Goal: Navigation & Orientation: Find specific page/section

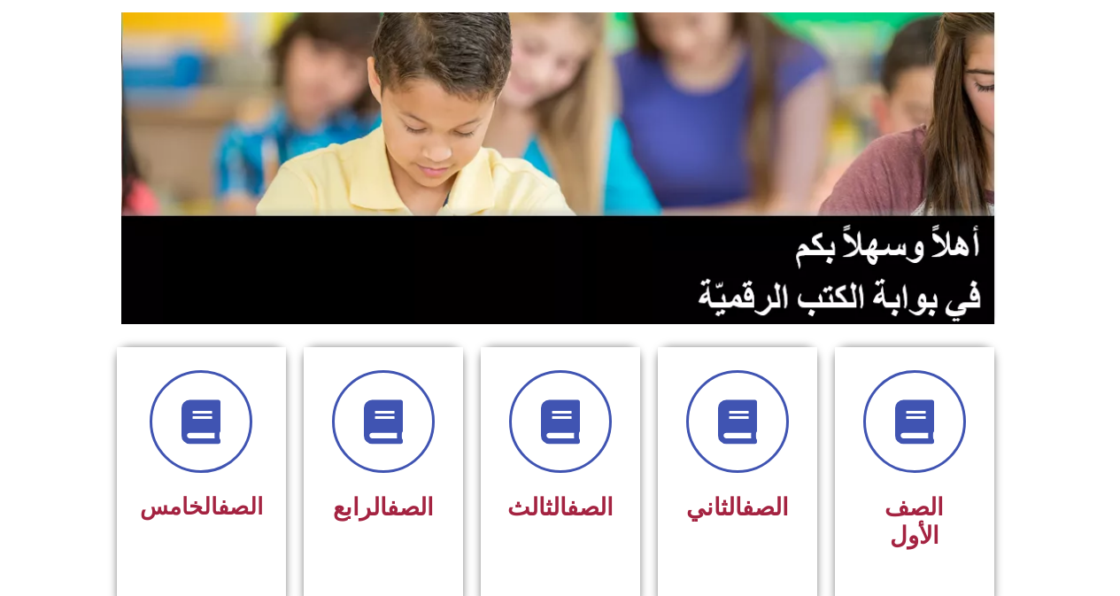
scroll to position [177, 0]
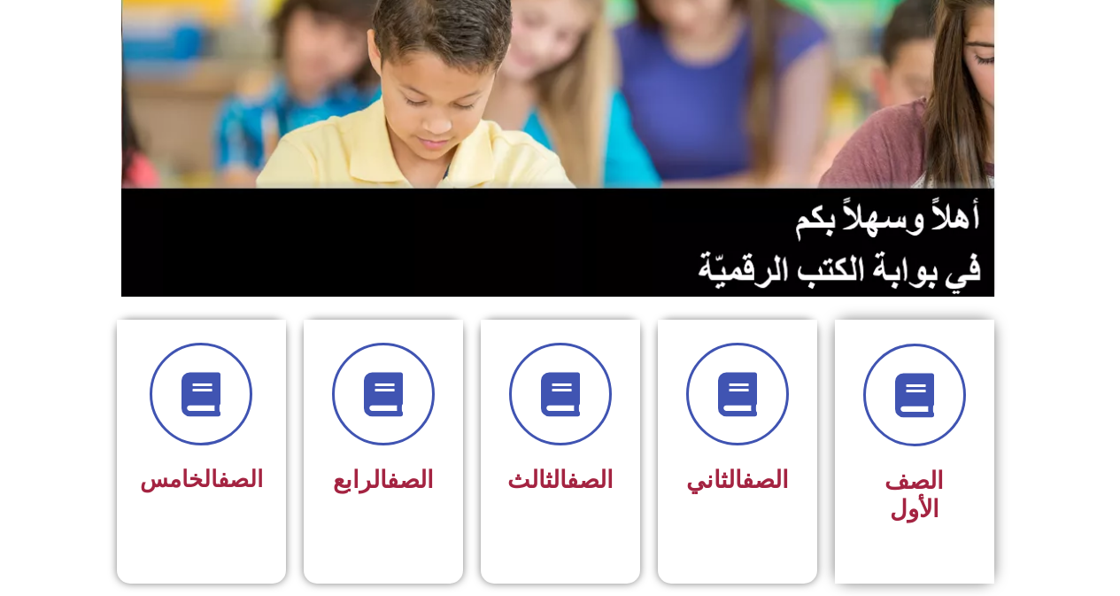
click at [933, 485] on span "الصف الأول" at bounding box center [914, 495] width 59 height 57
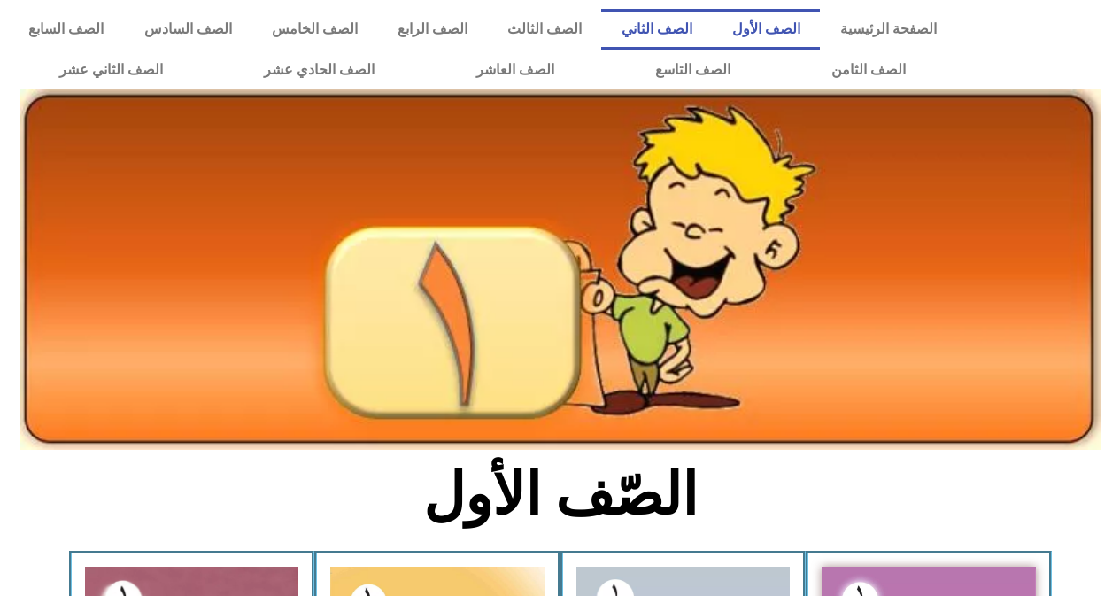
click at [684, 33] on link "الصف الثاني" at bounding box center [656, 29] width 111 height 41
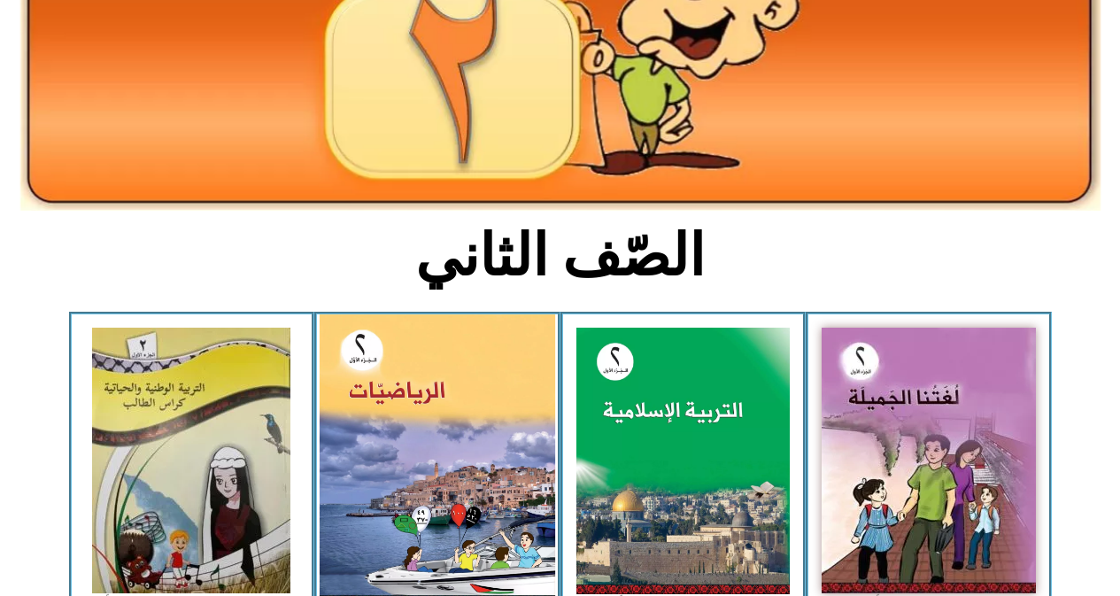
scroll to position [266, 0]
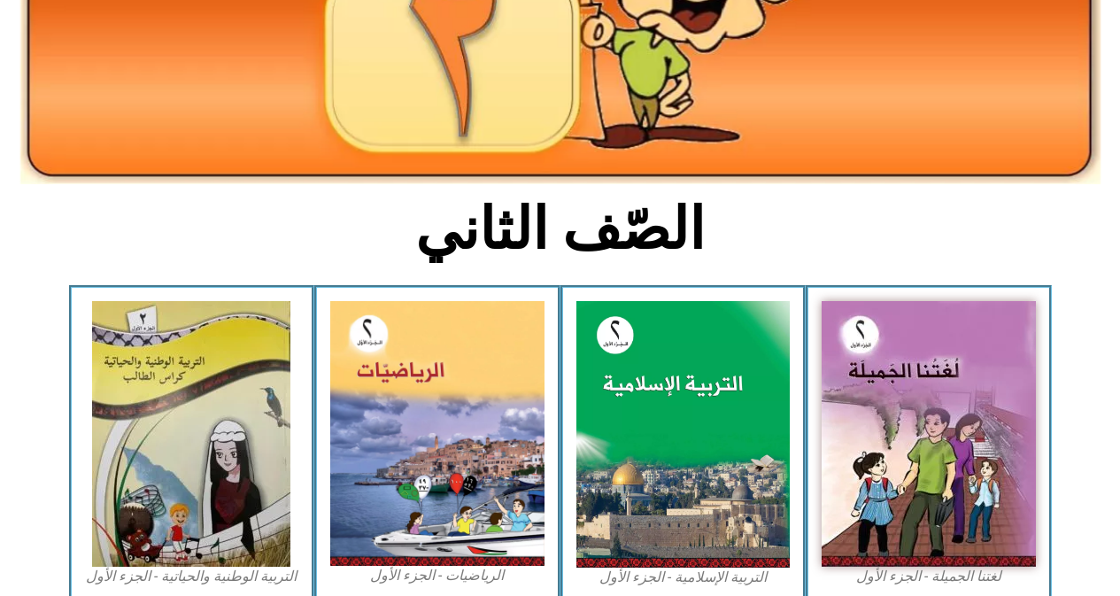
click at [7, 239] on section "الصّف الثاني" at bounding box center [560, 239] width 1120 height 92
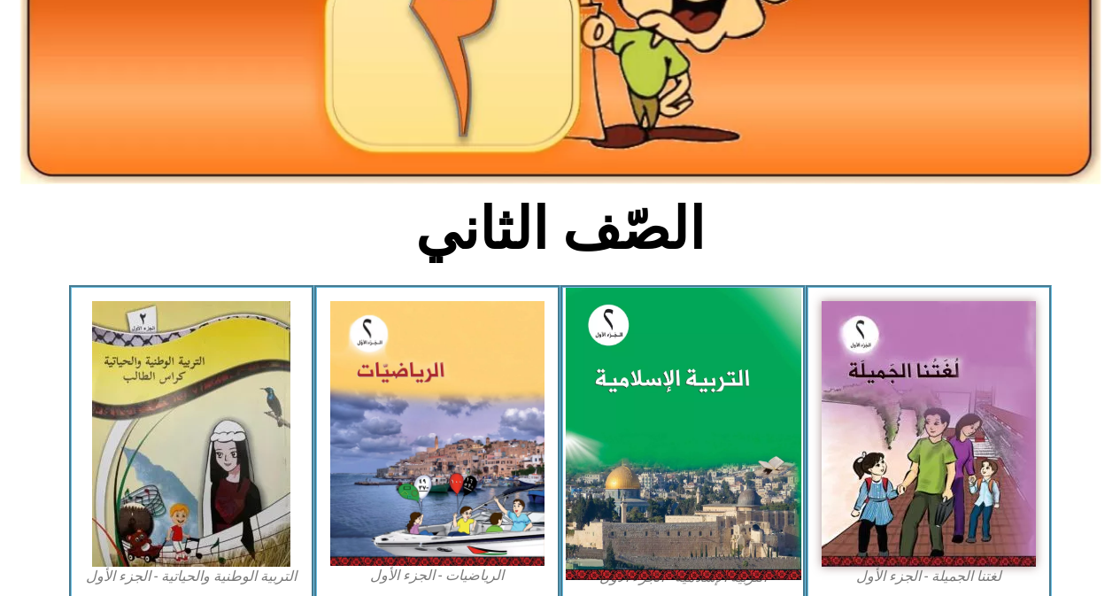
click at [710, 434] on img at bounding box center [683, 434] width 236 height 293
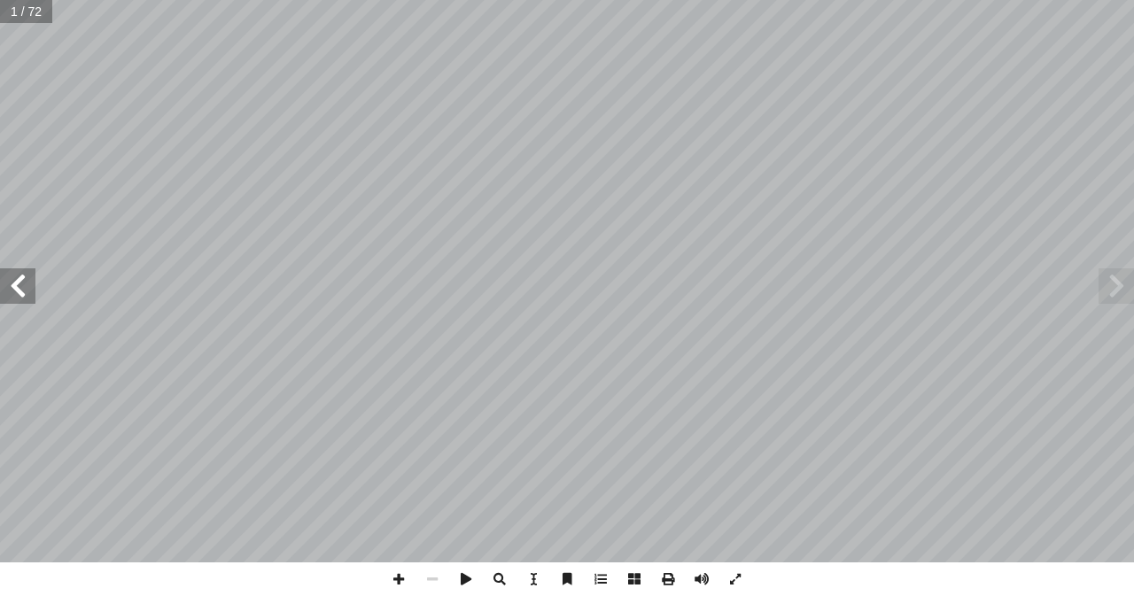
click at [18, 285] on span at bounding box center [17, 285] width 35 height 35
click at [20, 284] on span at bounding box center [17, 285] width 35 height 35
click at [15, 284] on span at bounding box center [17, 285] width 35 height 35
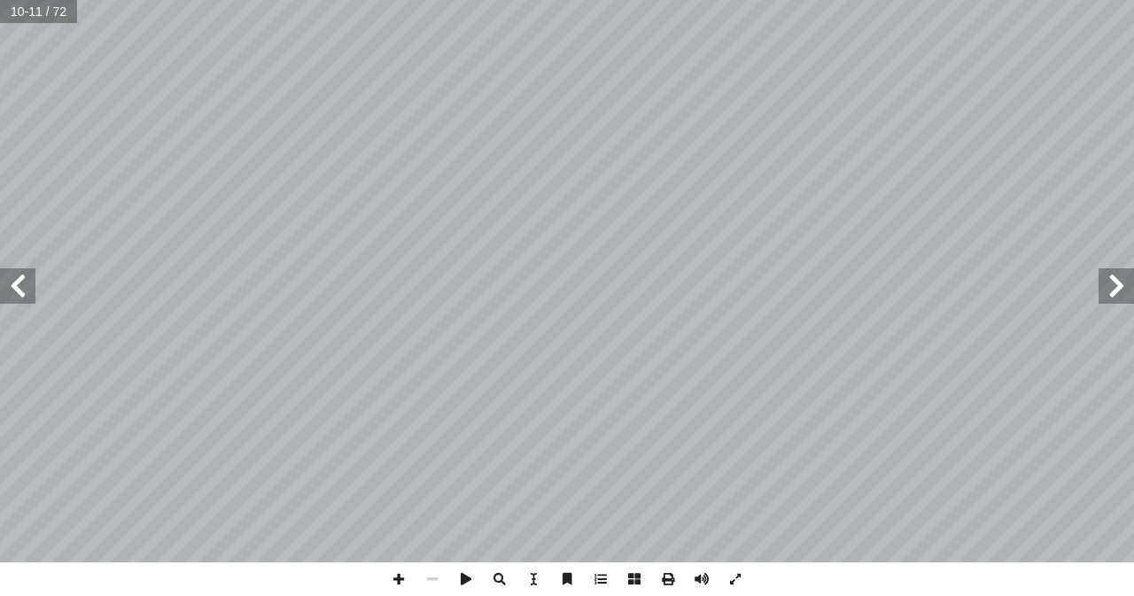
click at [14, 284] on span at bounding box center [17, 285] width 35 height 35
click at [10, 277] on span at bounding box center [17, 285] width 35 height 35
click at [14, 284] on span at bounding box center [17, 285] width 35 height 35
click at [26, 285] on span at bounding box center [17, 285] width 35 height 35
click at [1118, 285] on span at bounding box center [1115, 285] width 35 height 35
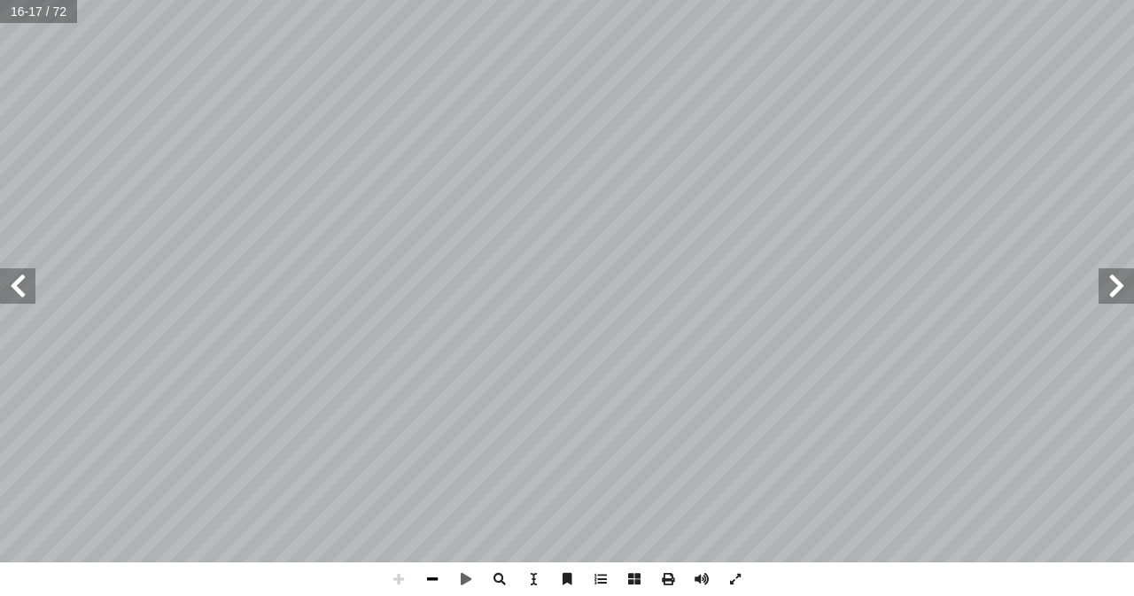
click at [435, 577] on span at bounding box center [432, 579] width 34 height 34
click at [435, 574] on span at bounding box center [432, 579] width 34 height 34
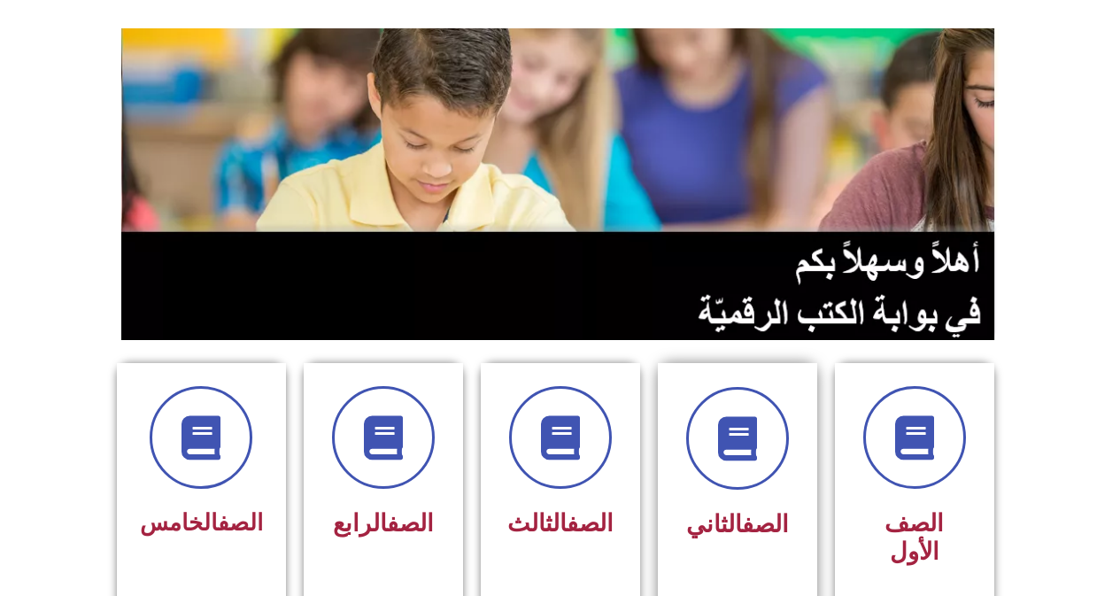
scroll to position [266, 0]
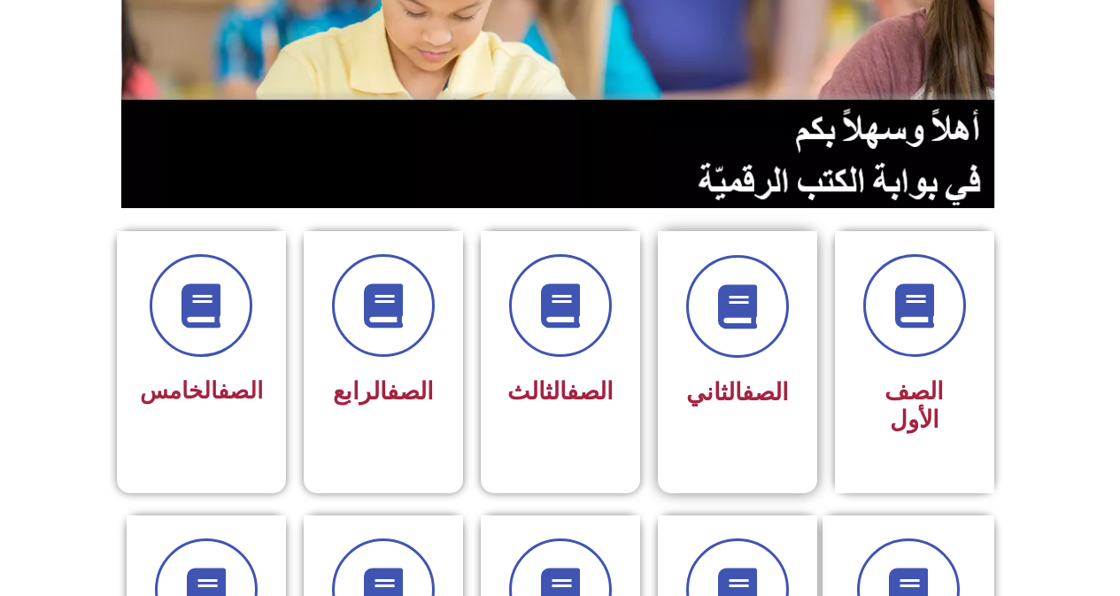
click at [766, 410] on div "الصف الثاني" at bounding box center [738, 393] width 112 height 44
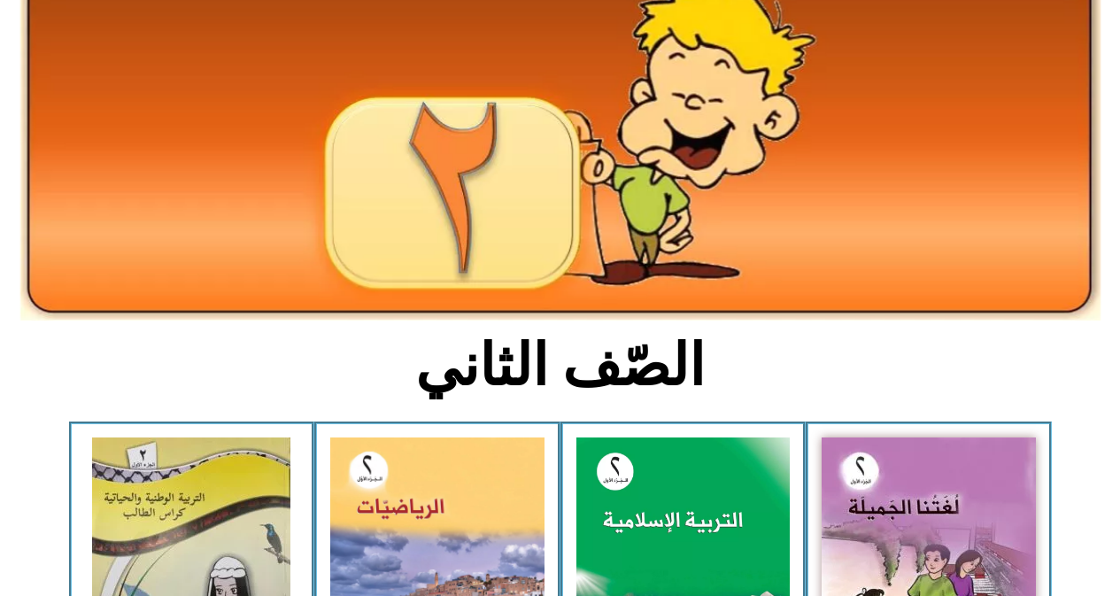
scroll to position [177, 0]
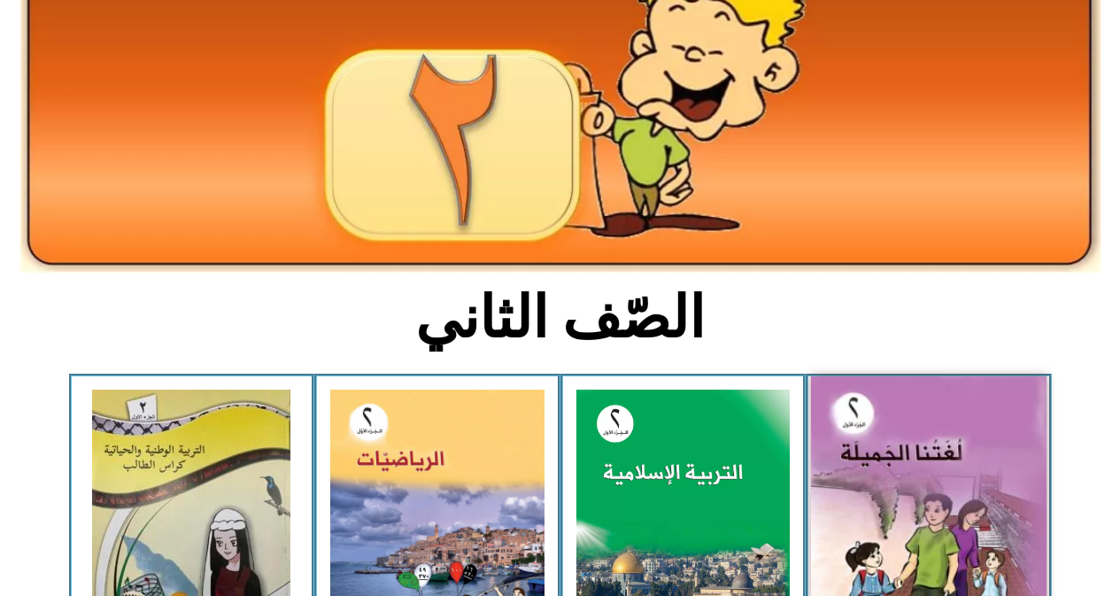
click at [829, 445] on img at bounding box center [929, 521] width 236 height 291
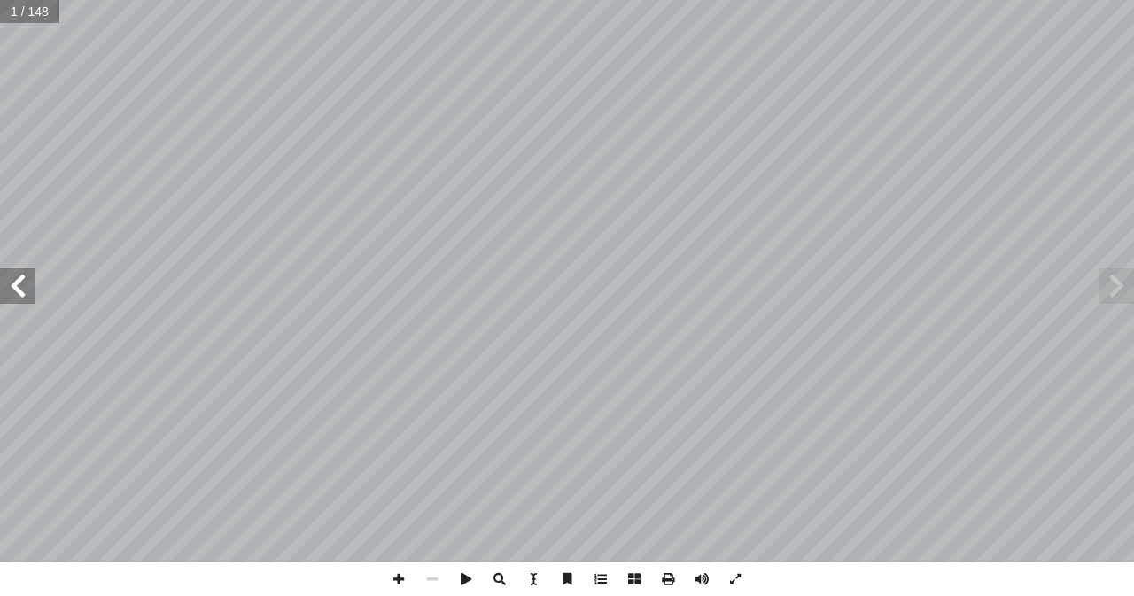
click at [18, 289] on span at bounding box center [17, 285] width 35 height 35
click at [23, 281] on span at bounding box center [17, 285] width 35 height 35
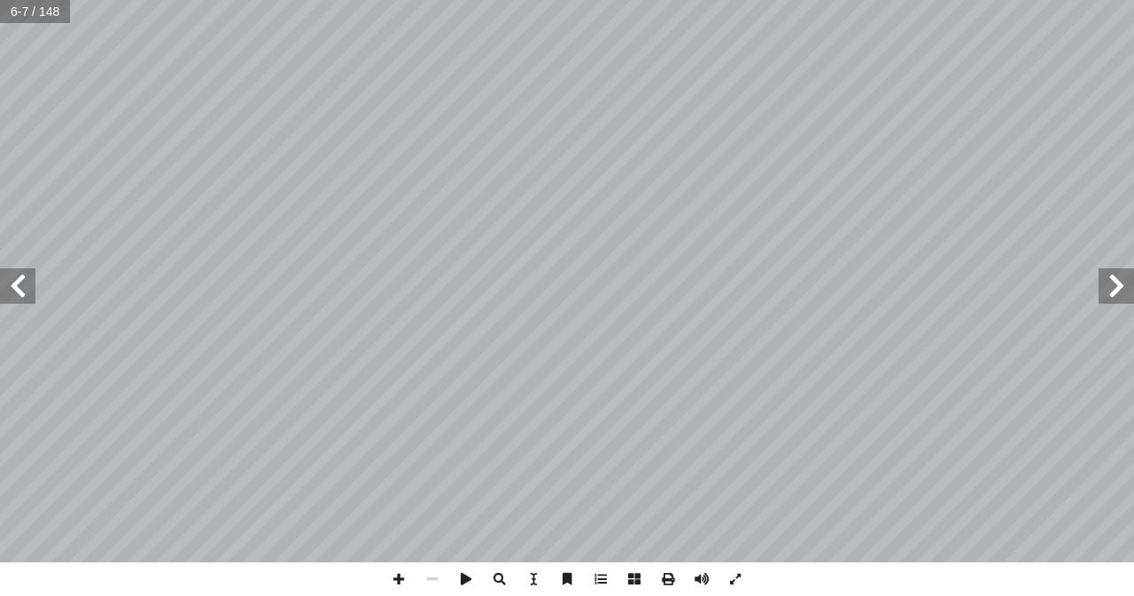
click at [23, 281] on span at bounding box center [17, 285] width 35 height 35
